Goal: Complete application form

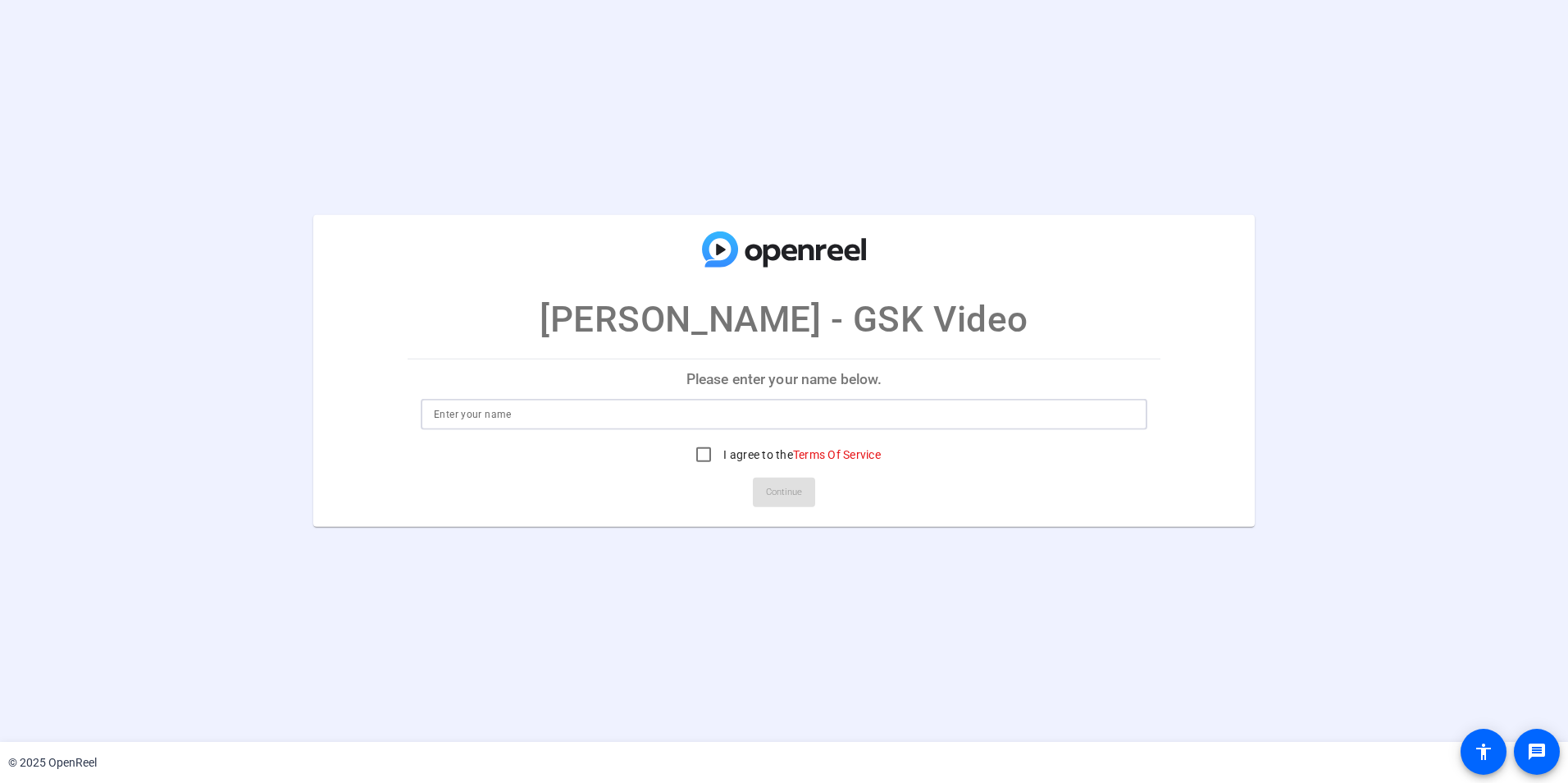
click at [714, 410] on input at bounding box center [784, 414] width 700 height 20
click at [1078, 133] on openreel-ugc-auth "[PERSON_NAME] - GSK Video Please enter your name below. I agree to the Terms Of…" at bounding box center [784, 370] width 1568 height 741
click at [927, 65] on openreel-ugc-auth "[PERSON_NAME] - GSK Video Please enter your name below. Name is required. I agr…" at bounding box center [784, 370] width 1568 height 741
click at [655, 413] on input at bounding box center [784, 414] width 700 height 20
type input "[PERSON_NAME]"
